Goal: Transaction & Acquisition: Purchase product/service

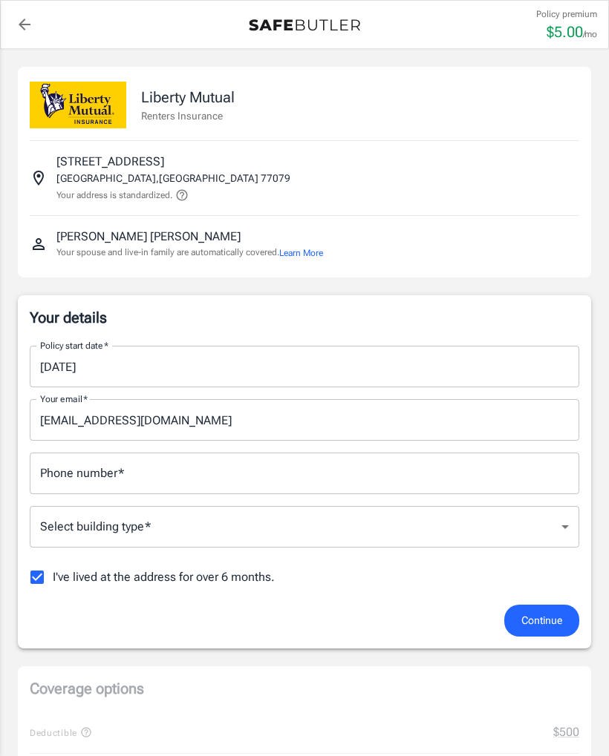
click at [23, 21] on icon "back to quotes" at bounding box center [25, 25] width 12 height 12
click at [543, 619] on span "Continue" at bounding box center [541, 621] width 41 height 19
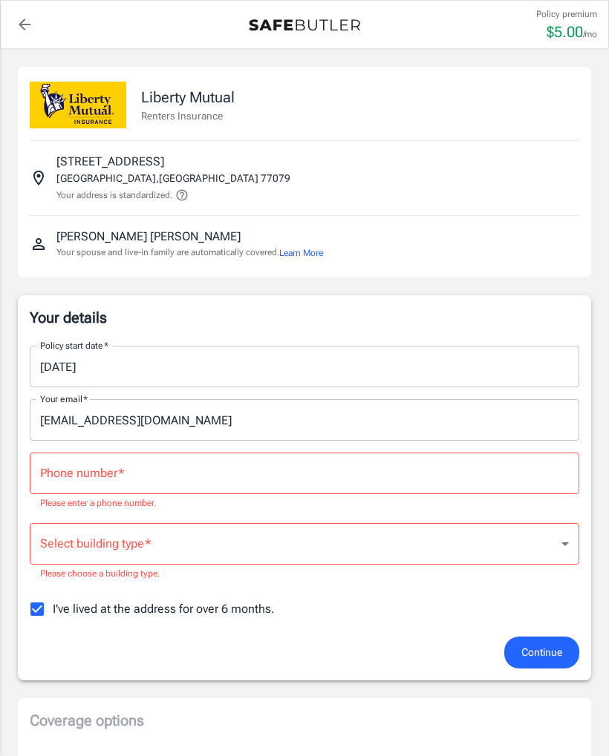
click at [160, 476] on input "Phone number   *" at bounding box center [304, 474] width 549 height 42
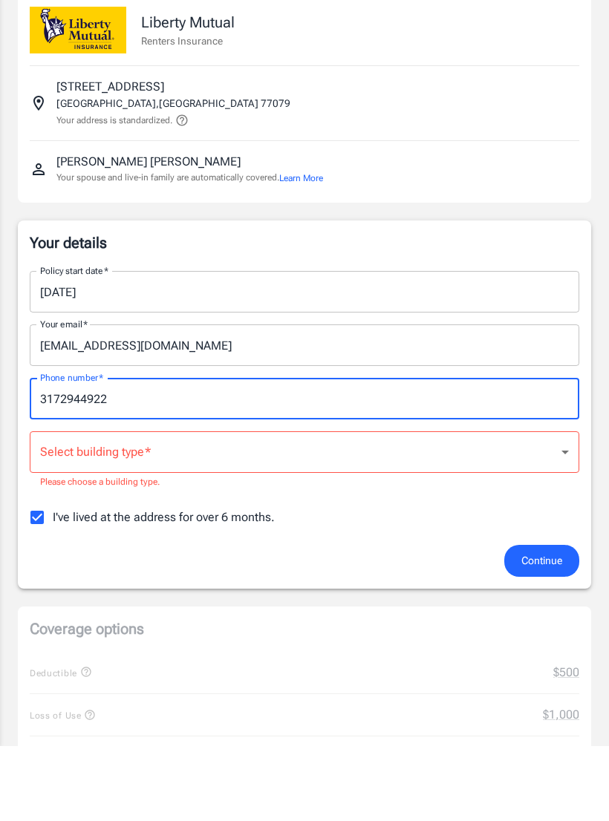
type input "3172944922"
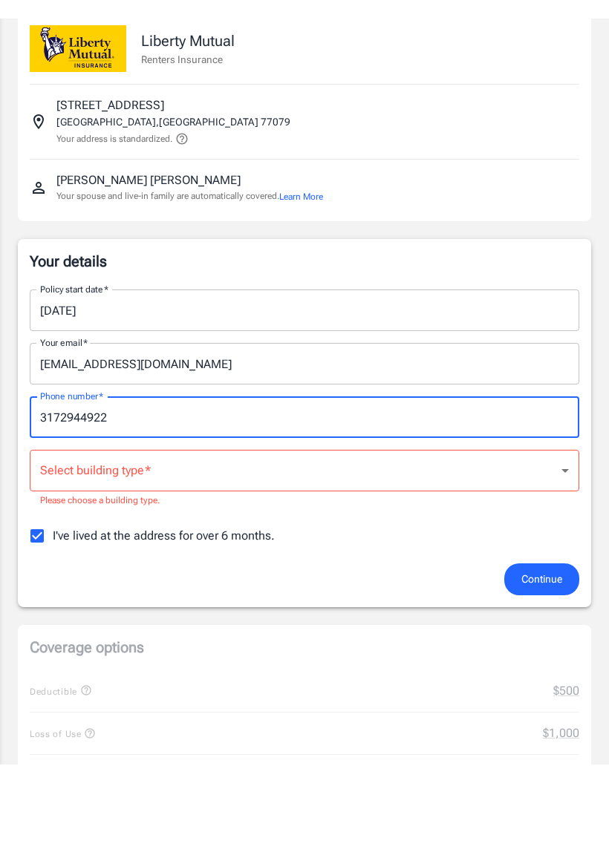
scroll to position [75, 0]
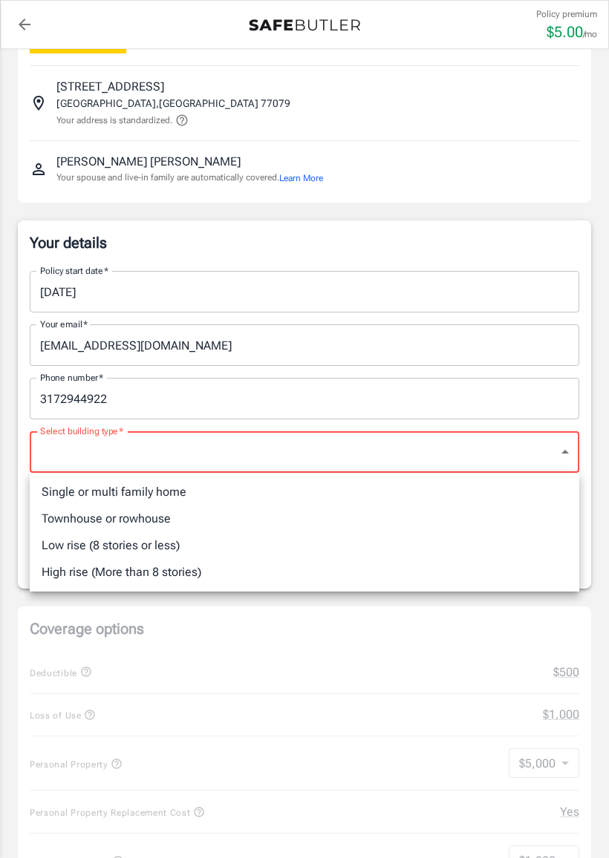
click at [257, 548] on li "Low rise (8 stories or less)" at bounding box center [304, 545] width 549 height 27
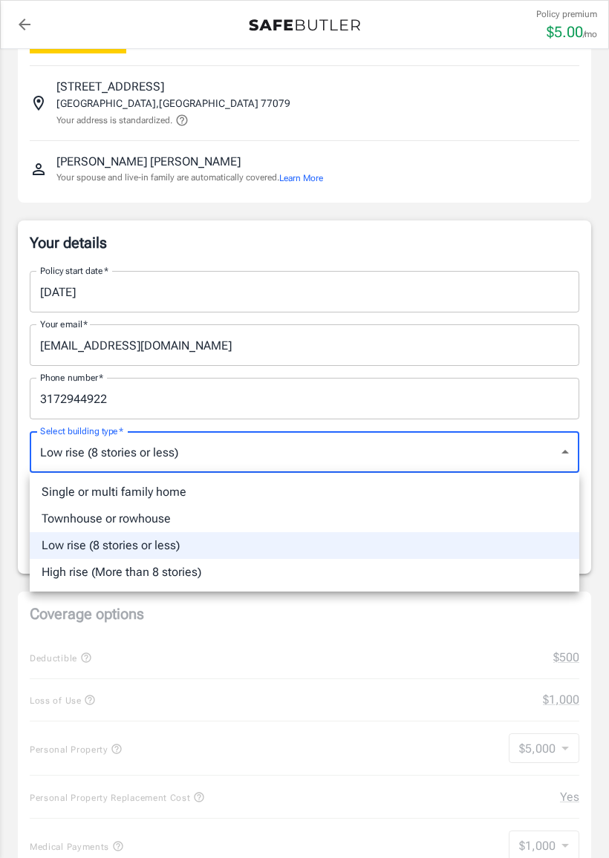
click at [375, 575] on li "High rise (More than 8 stories)" at bounding box center [304, 572] width 549 height 27
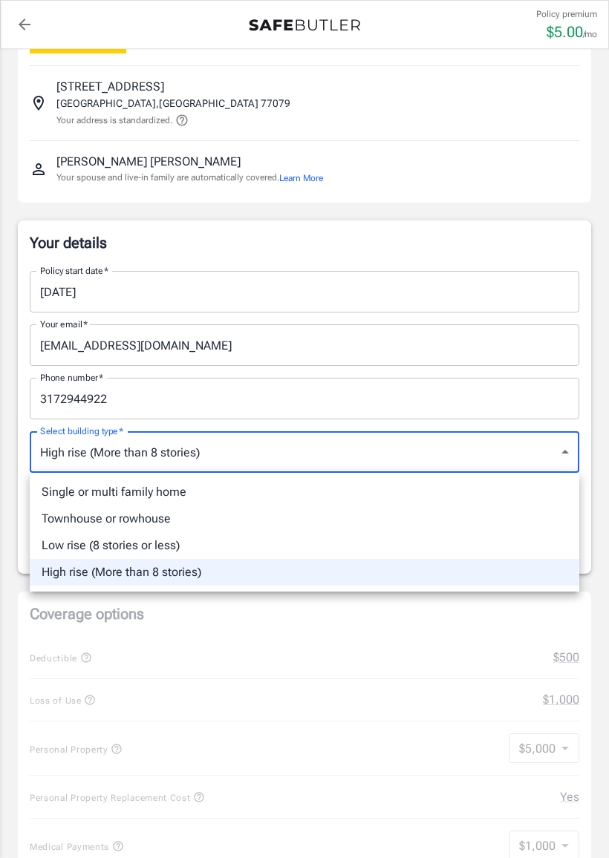
click at [428, 572] on li "High rise (More than 8 stories)" at bounding box center [304, 572] width 549 height 27
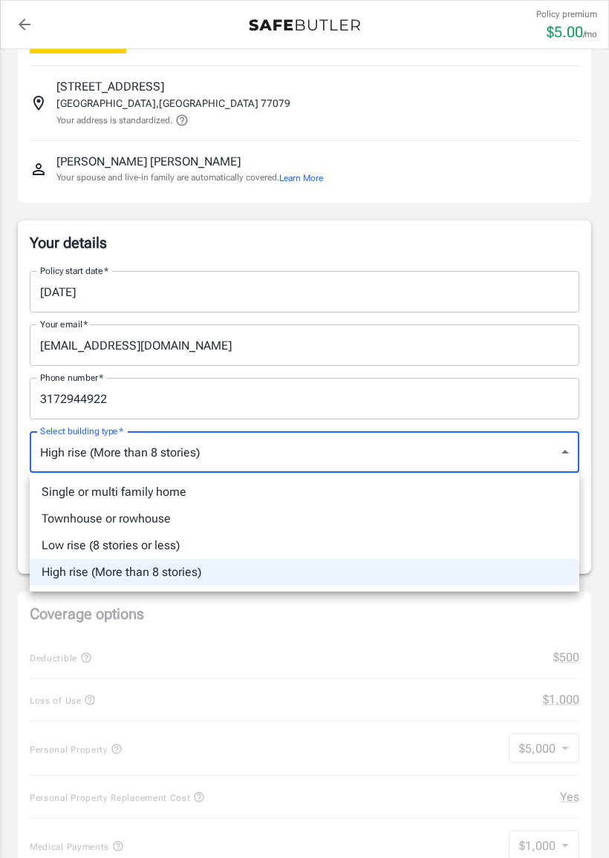
click at [566, 459] on div at bounding box center [304, 429] width 609 height 858
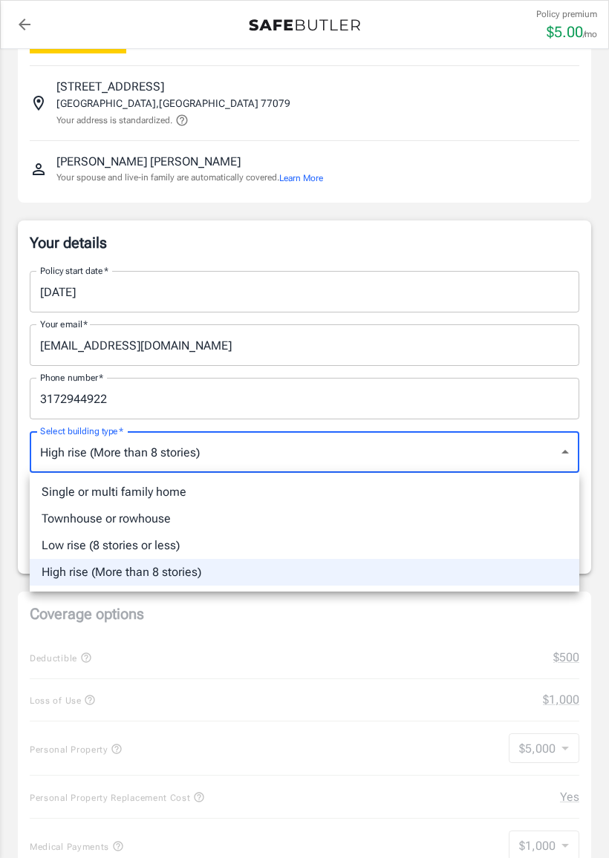
click at [261, 450] on div at bounding box center [304, 429] width 609 height 858
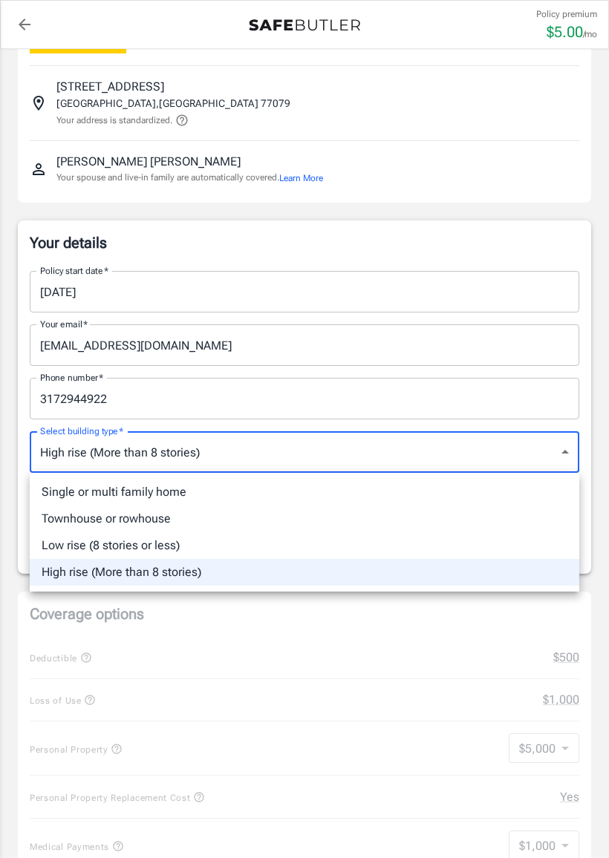
click at [523, 510] on li "Townhouse or rowhouse" at bounding box center [304, 519] width 549 height 27
type input "townhouse"
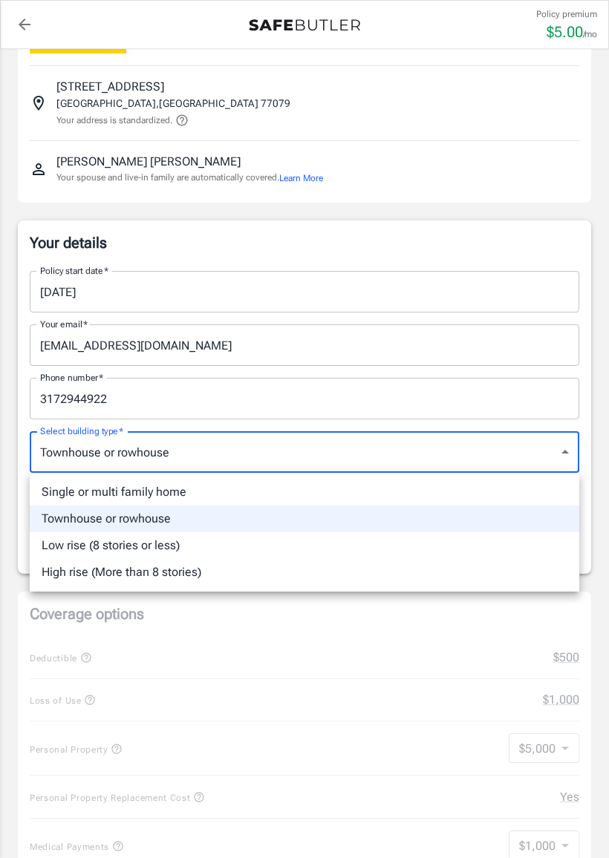
click at [568, 469] on div at bounding box center [304, 429] width 609 height 858
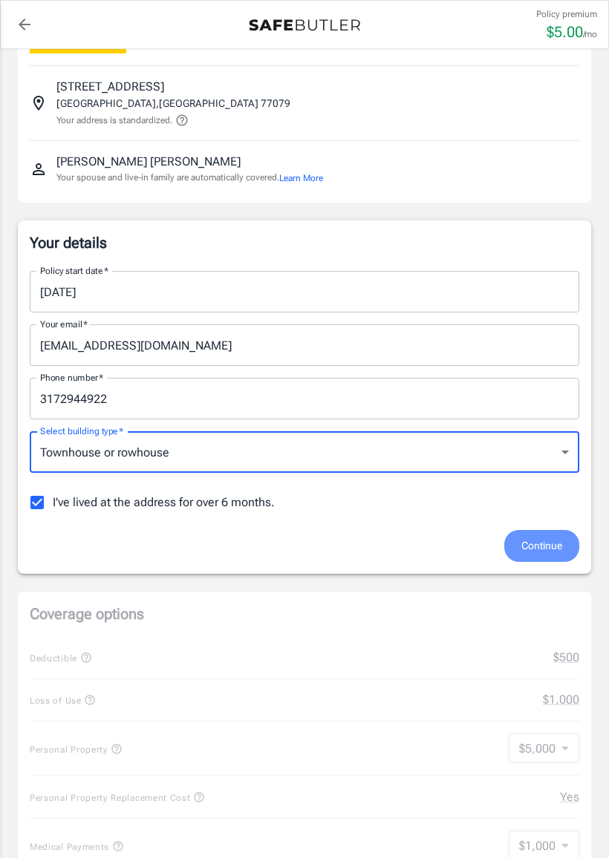
click at [540, 552] on span "Continue" at bounding box center [541, 546] width 41 height 19
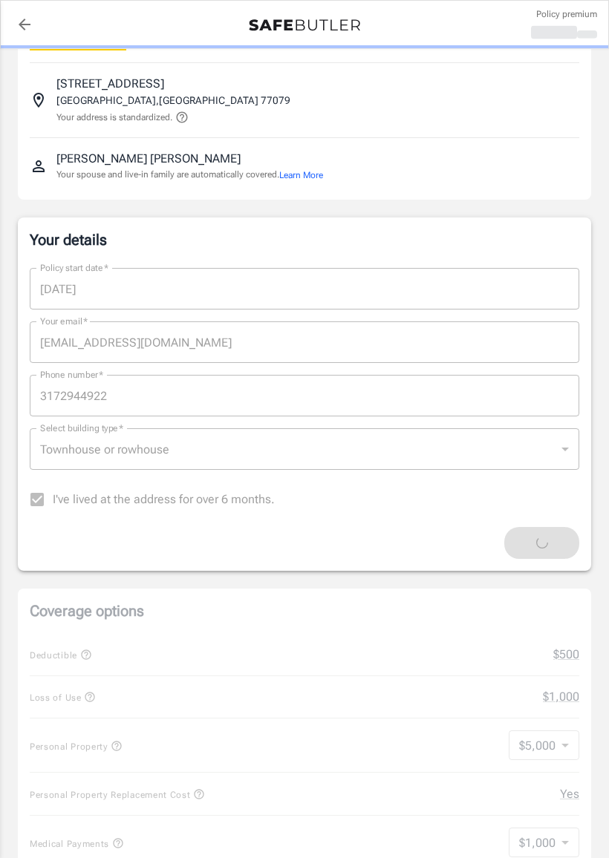
scroll to position [85, 0]
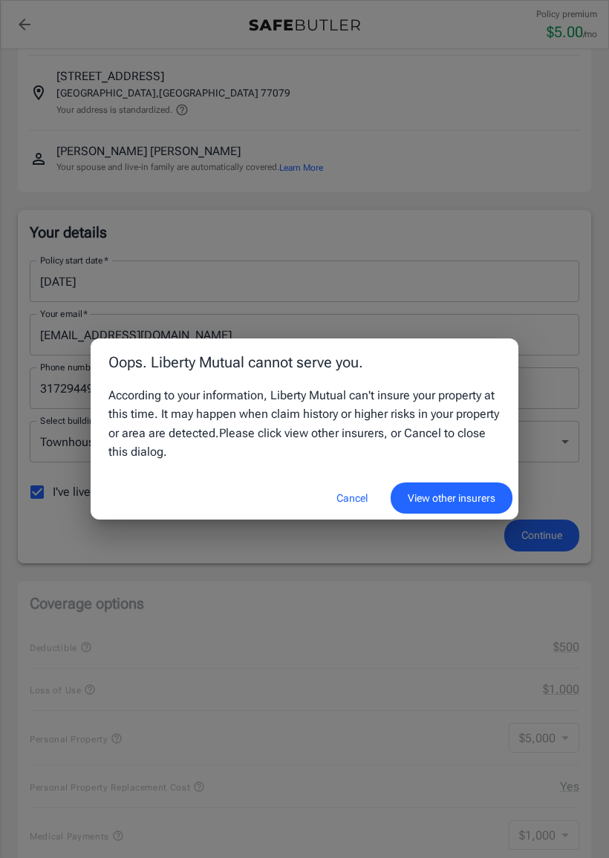
click at [473, 508] on button "View other insurers" at bounding box center [451, 499] width 122 height 32
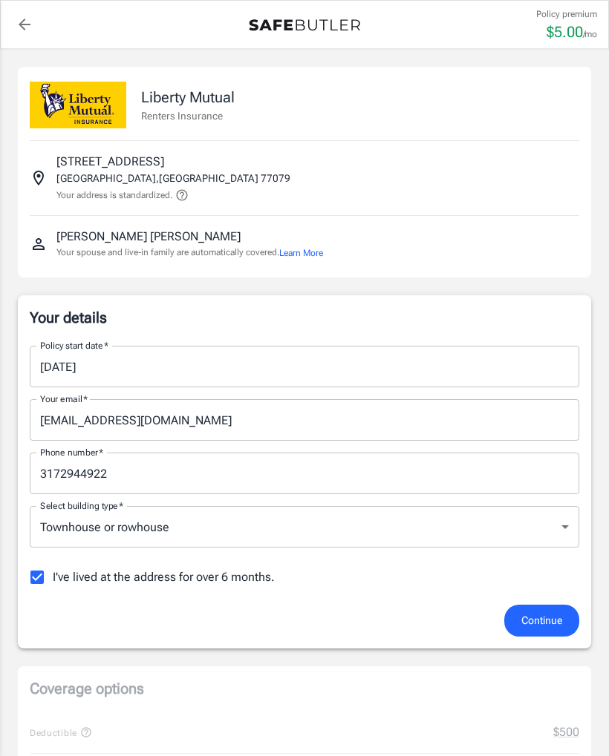
scroll to position [127, 0]
